Goal: Information Seeking & Learning: Learn about a topic

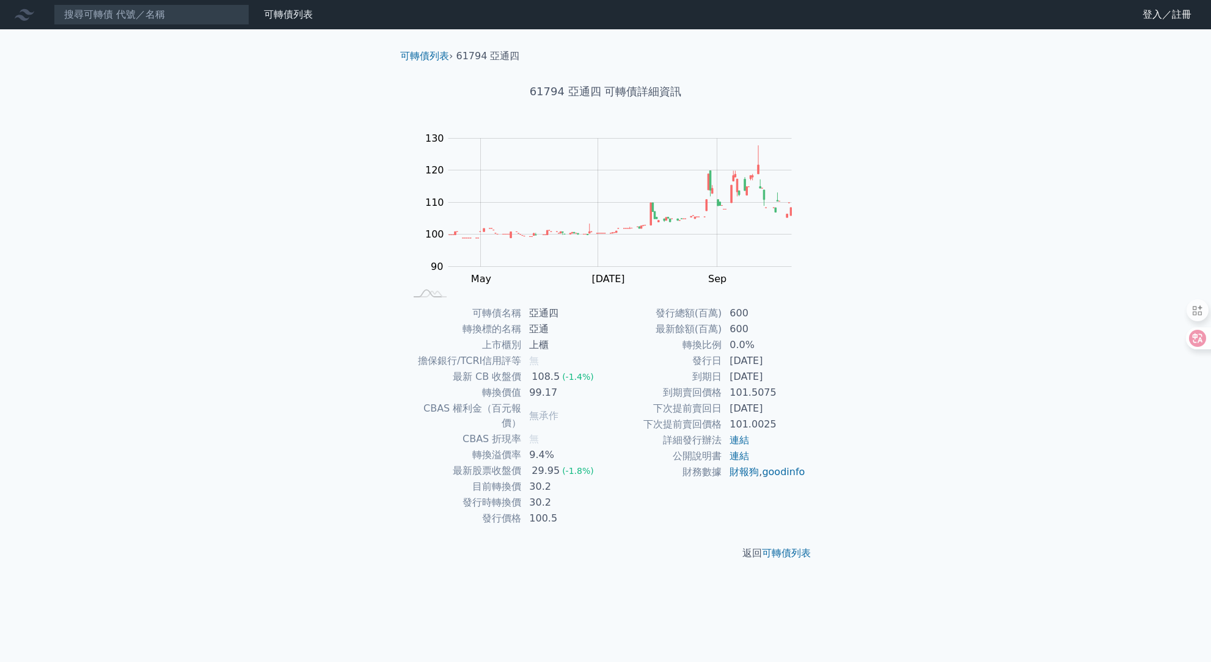
click at [974, 446] on div "可轉債列表 財務數據 可轉債列表 財務數據 登入／註冊 登入／註冊 可轉債列表 › 61794 亞通四 61794 亞通四 可轉債詳細資訊 Zoom Out …" at bounding box center [605, 331] width 1211 height 662
click at [892, 499] on div "可轉債列表 財務數據 可轉債列表 財務數據 登入／註冊 登入／註冊 可轉債列表 › 61794 亞通四 61794 亞通四 可轉債詳細資訊 Zoom Out …" at bounding box center [605, 331] width 1211 height 662
click at [1032, 362] on div "可轉債列表 財務數據 可轉債列表 財務數據 登入／註冊 登入／註冊 可轉債列表 › 61793 亞通三 61793 亞通三 可轉債詳細資訊 Zoom Out …" at bounding box center [605, 331] width 1211 height 662
click at [997, 141] on div "可轉債列表 財務數據 可轉債列表 財務數據 登入／註冊 登入／註冊 可轉債列表 › 23836 台光電六 23836 台光電六 可轉債詳細資訊 Zoom Ou…" at bounding box center [605, 331] width 1211 height 662
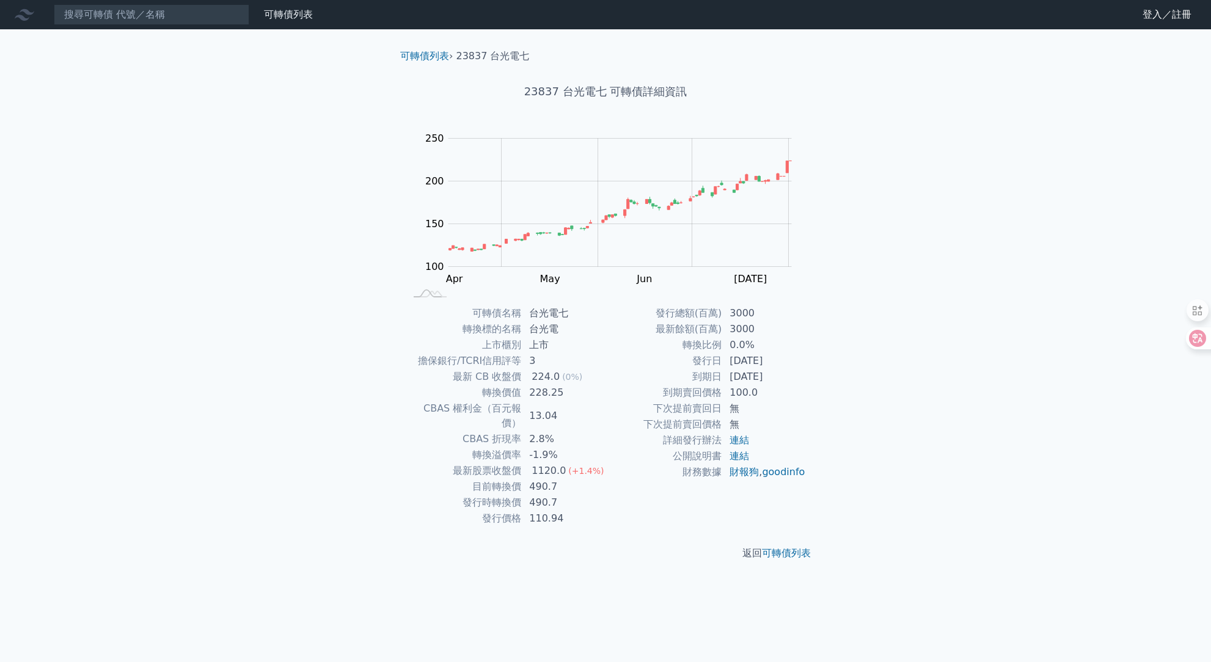
click at [947, 212] on div "可轉債列表 財務數據 可轉債列表 財務數據 登入／註冊 登入／註冊 可轉債列表 › 23837 台光電七 23837 台光電七 可轉債詳細資訊 Zoom Ou…" at bounding box center [605, 331] width 1211 height 662
